Goal: Information Seeking & Learning: Learn about a topic

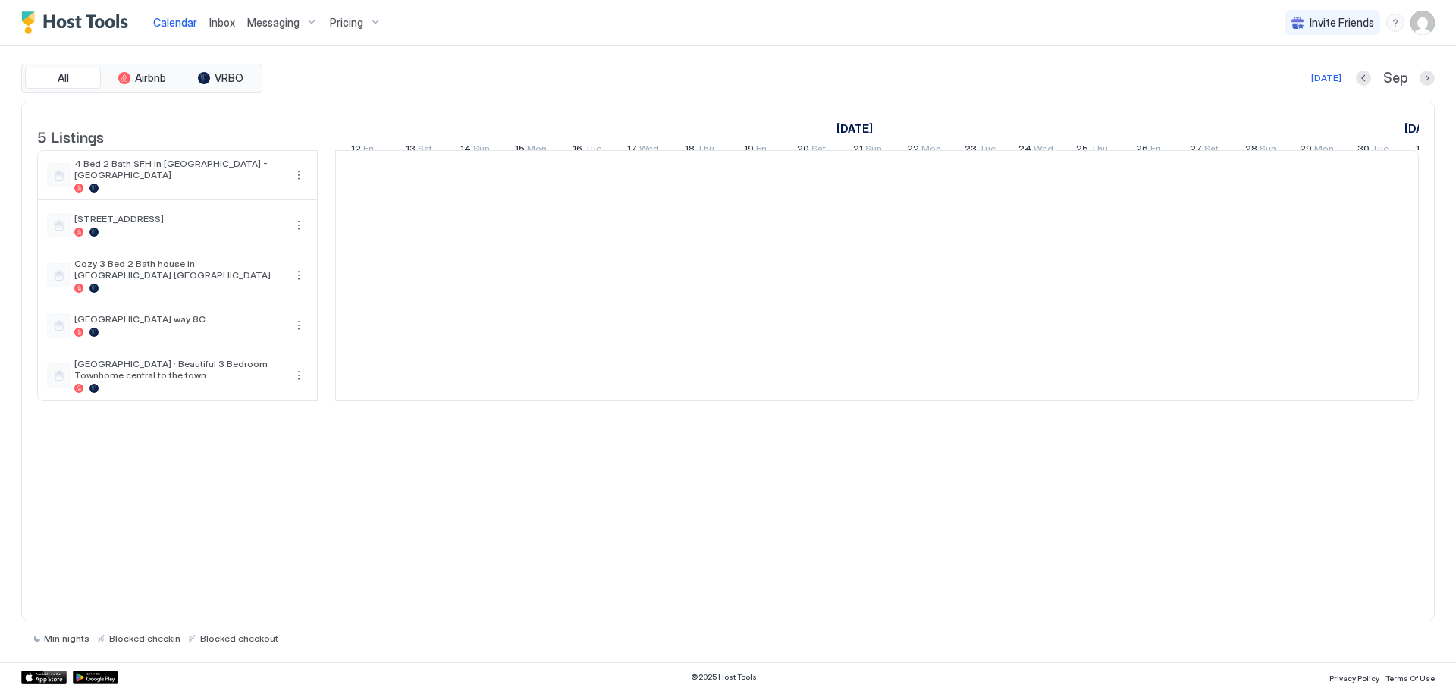
scroll to position [0, 842]
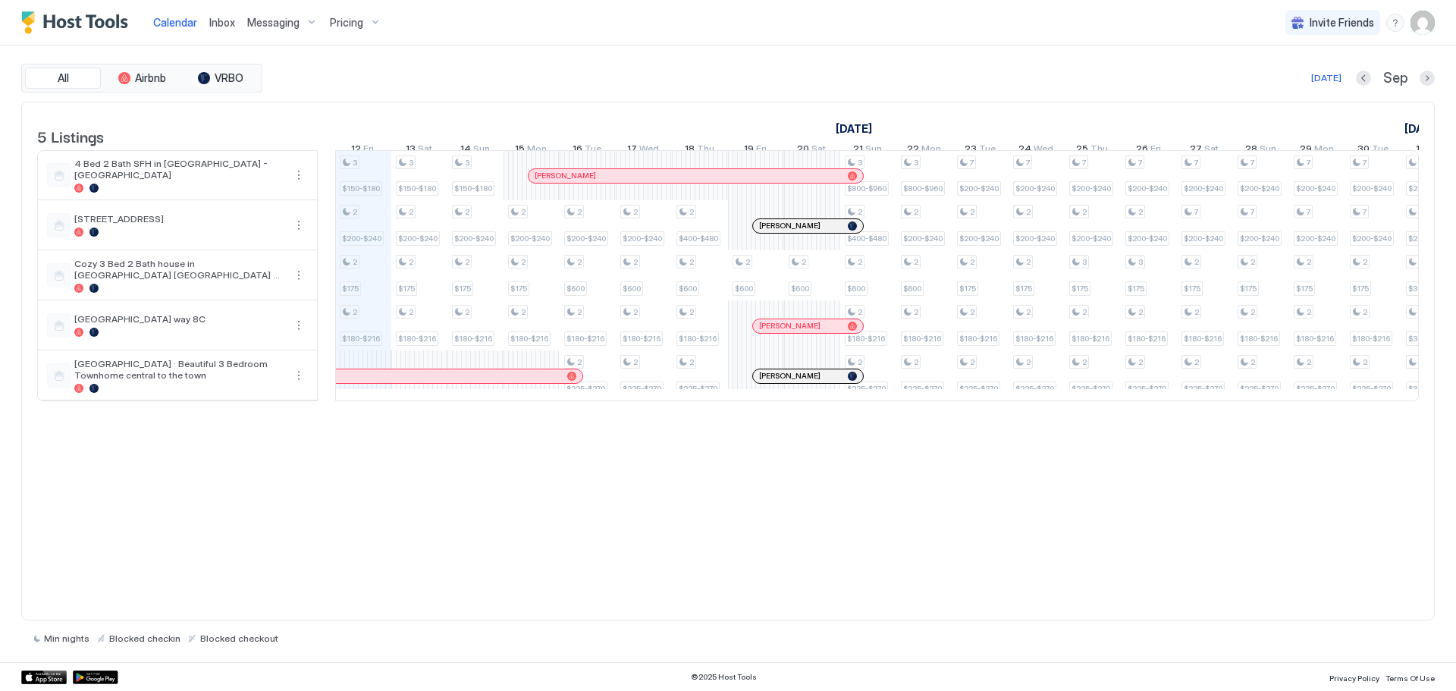
click at [340, 24] on span "Pricing" at bounding box center [346, 23] width 33 height 14
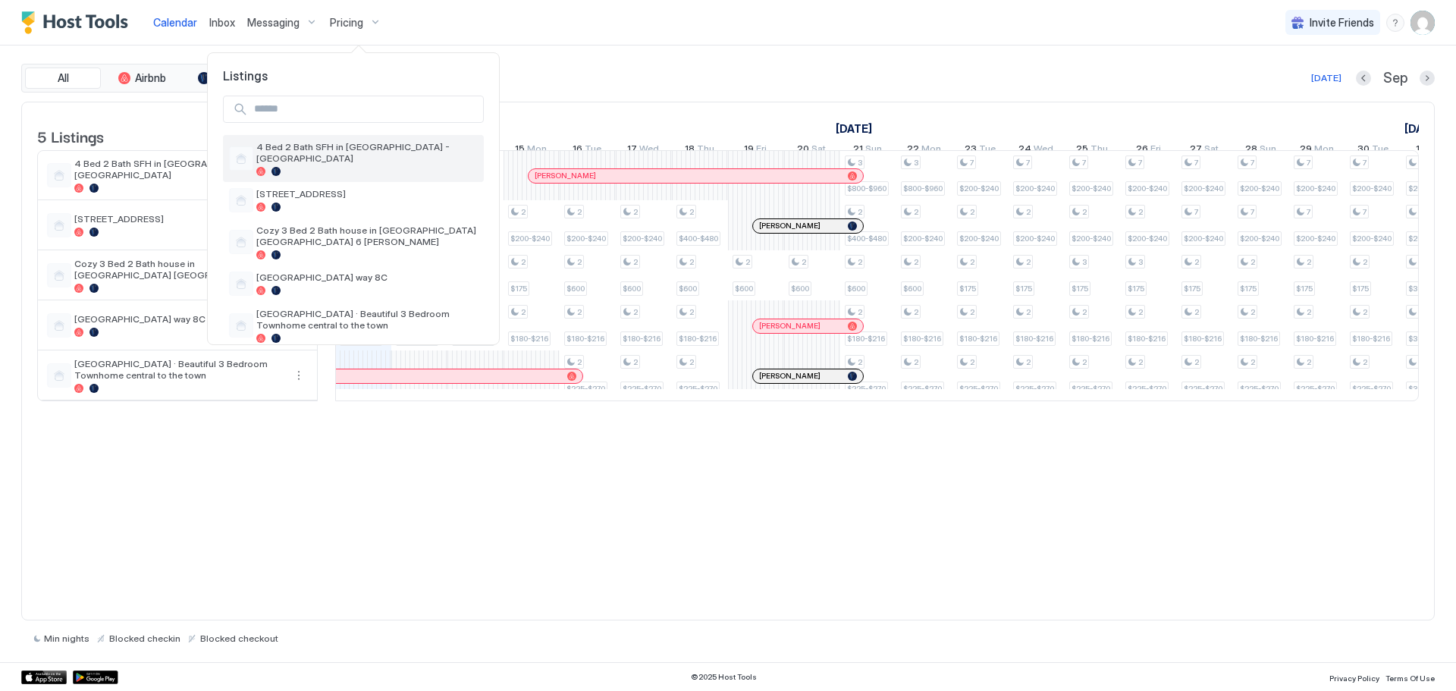
click at [444, 150] on span "4 Bed 2 Bath SFH in [GEOGRAPHIC_DATA] - [GEOGRAPHIC_DATA]" at bounding box center [366, 152] width 221 height 23
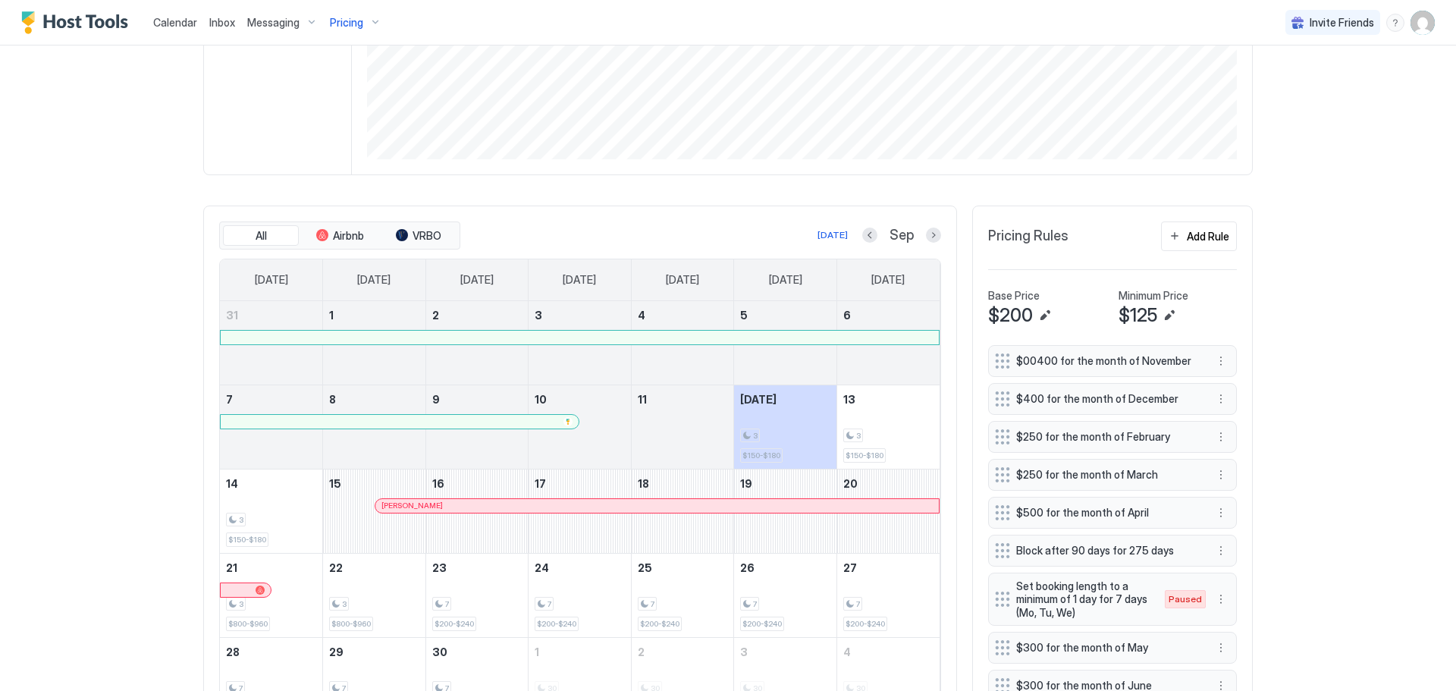
scroll to position [379, 0]
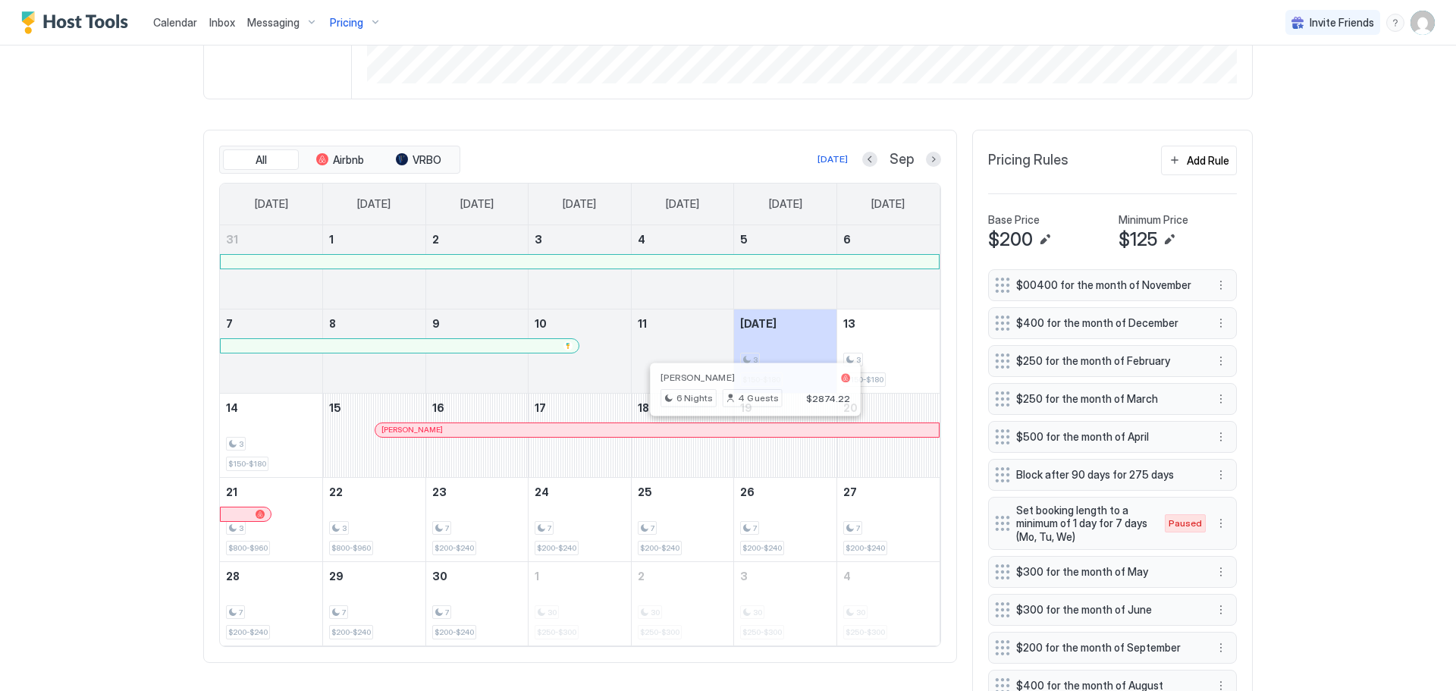
click at [748, 430] on div at bounding box center [754, 430] width 12 height 12
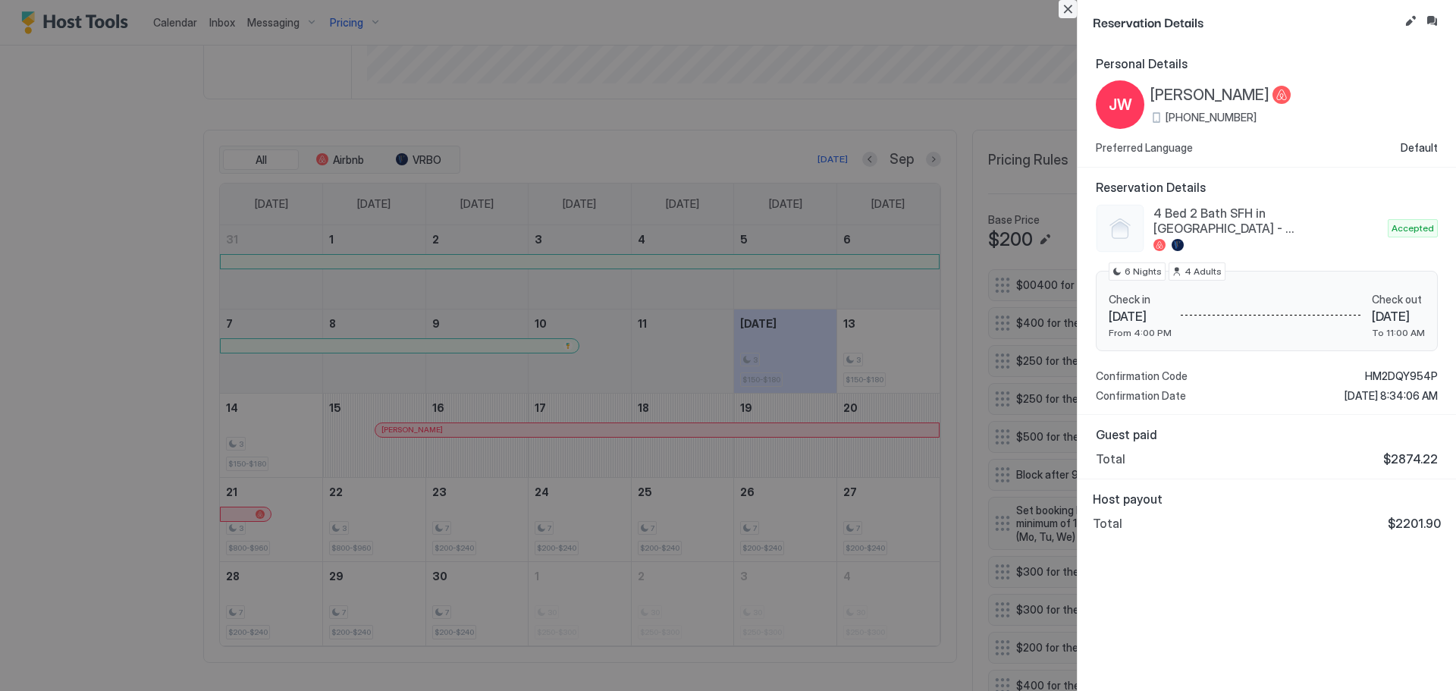
click at [1066, 7] on button "Close" at bounding box center [1067, 9] width 18 height 18
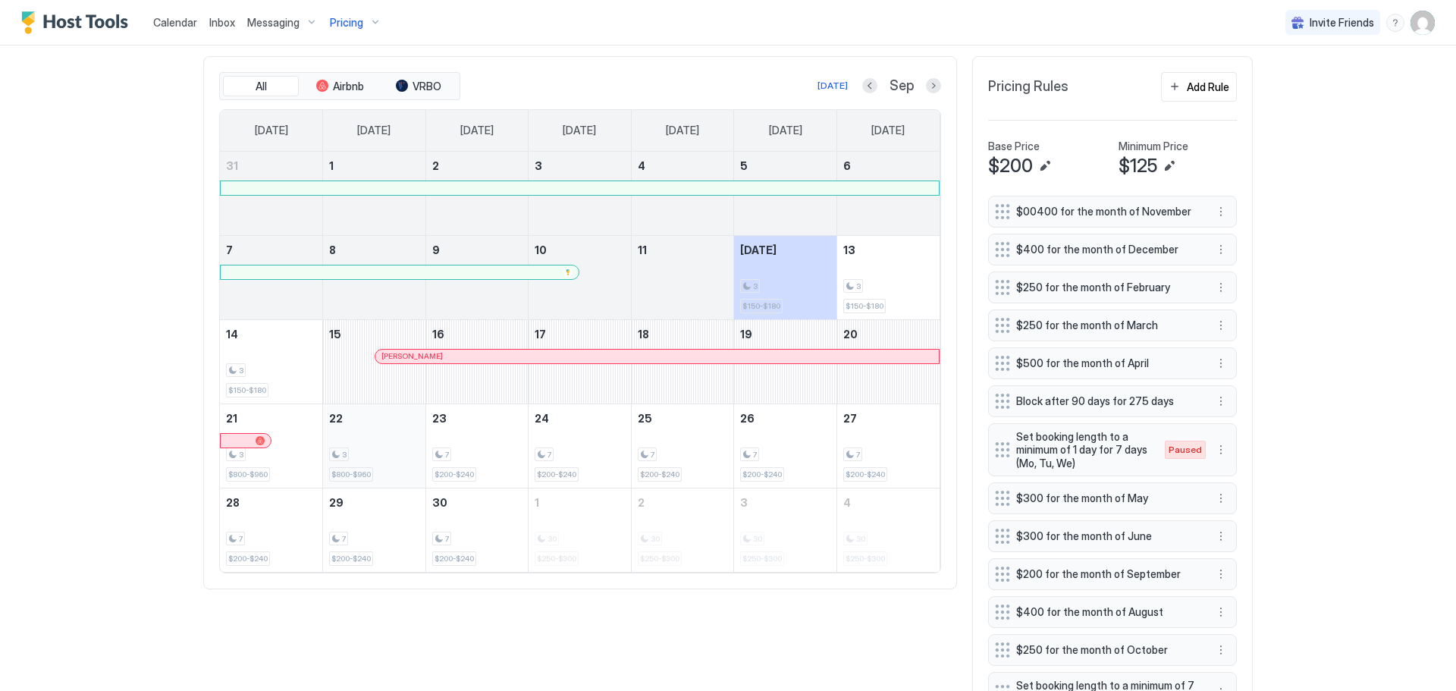
scroll to position [455, 0]
click at [400, 351] on div at bounding box center [406, 354] width 12 height 12
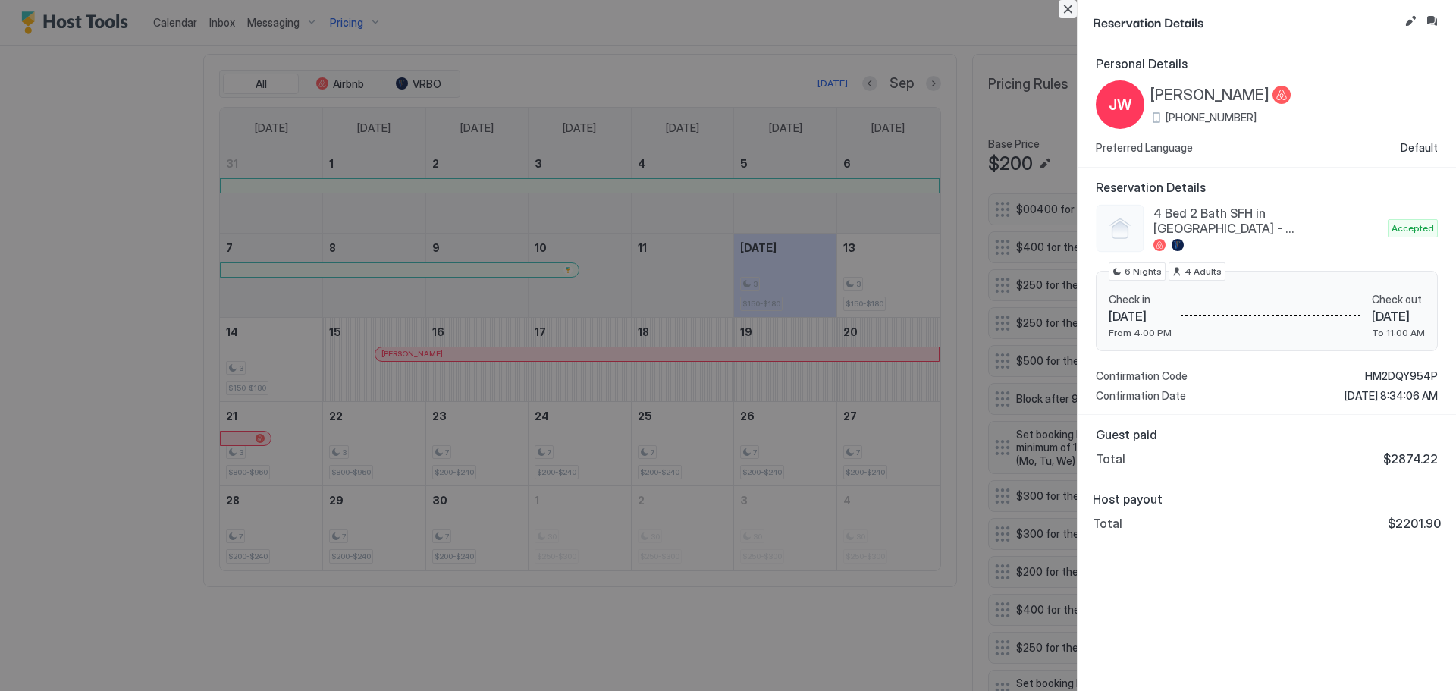
click at [1065, 13] on button "Close" at bounding box center [1067, 9] width 18 height 18
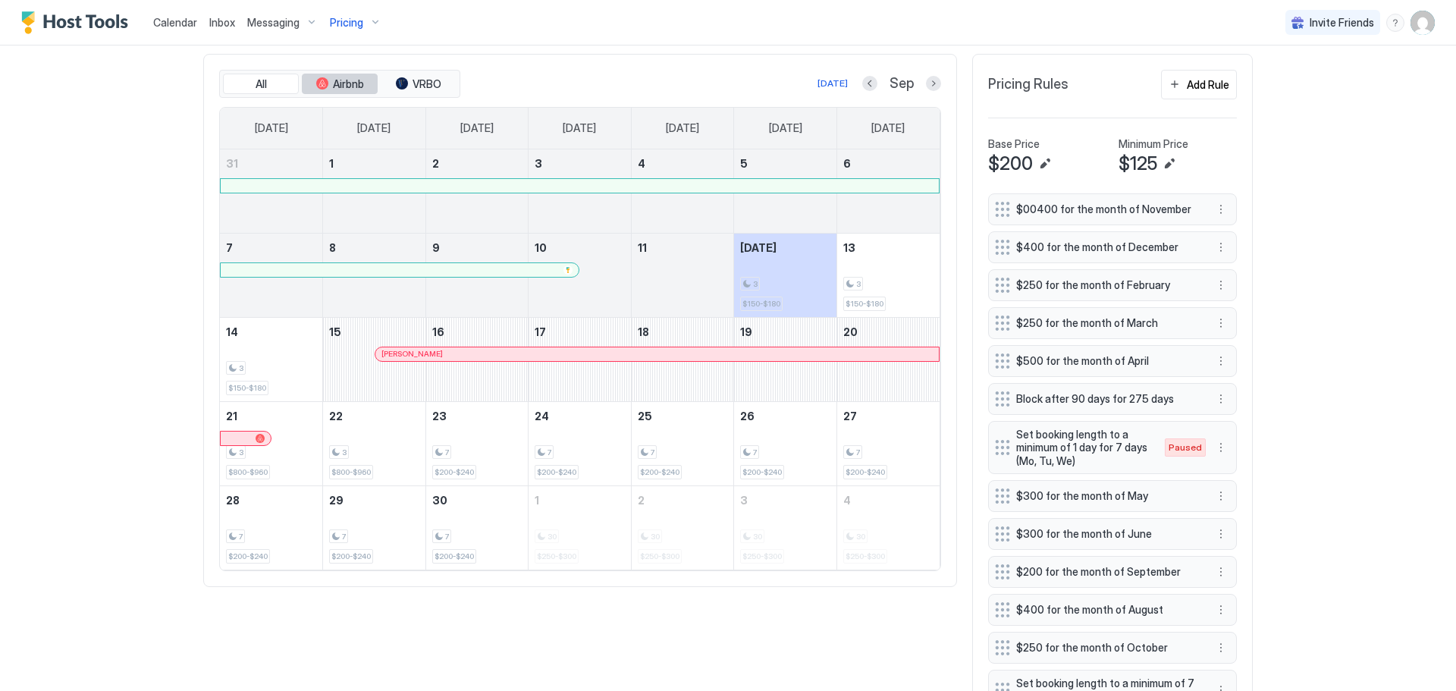
click at [346, 83] on span "Airbnb" at bounding box center [348, 84] width 31 height 14
click at [412, 86] on span "VRBO" at bounding box center [426, 84] width 29 height 14
click at [423, 78] on span "VRBO" at bounding box center [426, 84] width 29 height 14
click at [333, 77] on span "Airbnb" at bounding box center [348, 84] width 31 height 14
click at [419, 85] on span "VRBO" at bounding box center [426, 84] width 29 height 14
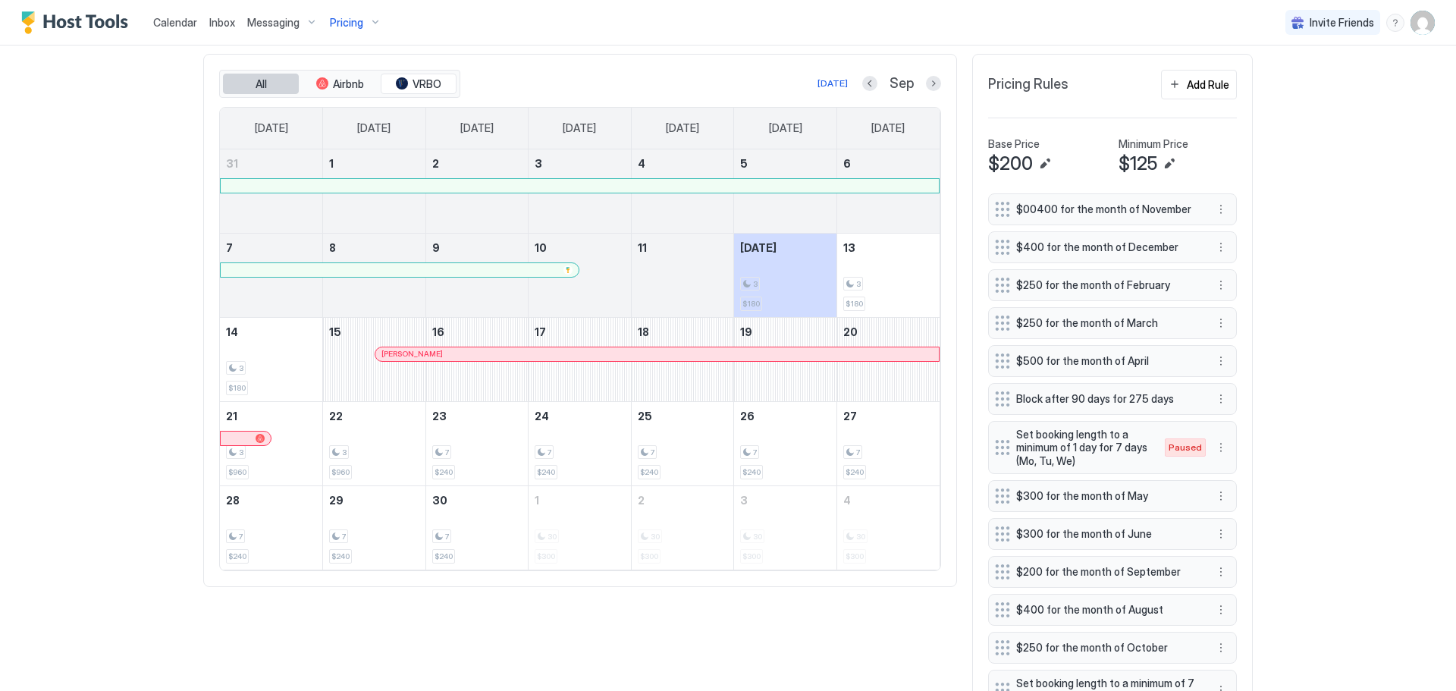
click at [247, 84] on button "All" at bounding box center [261, 84] width 76 height 21
click at [422, 81] on span "VRBO" at bounding box center [426, 84] width 29 height 14
